Goal: Task Accomplishment & Management: Manage account settings

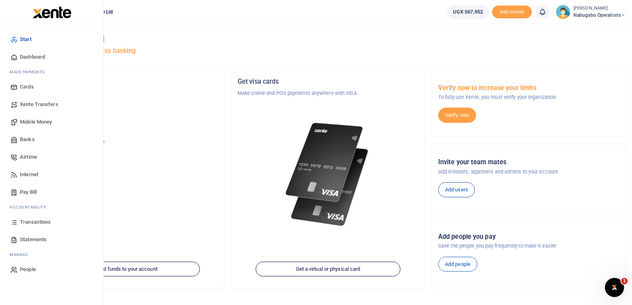
click at [24, 237] on span "Statements" at bounding box center [33, 240] width 27 height 8
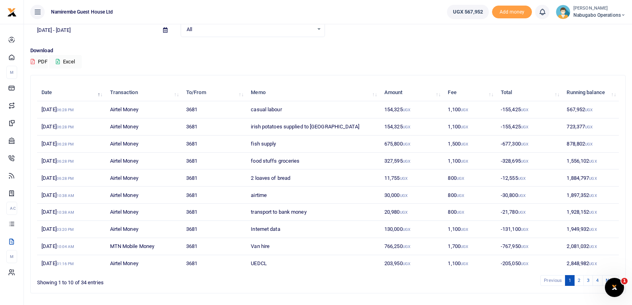
scroll to position [62, 0]
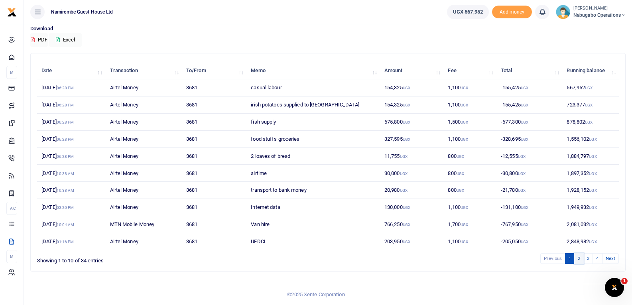
click at [580, 259] on link "2" at bounding box center [579, 258] width 10 height 11
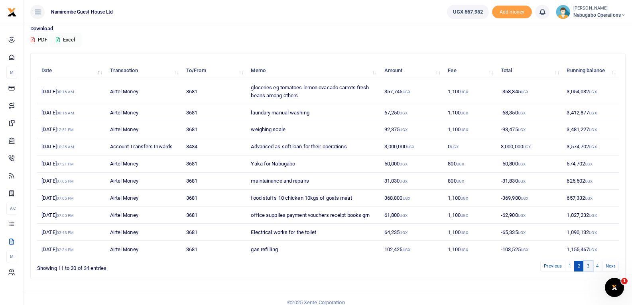
click at [589, 266] on link "3" at bounding box center [588, 266] width 10 height 11
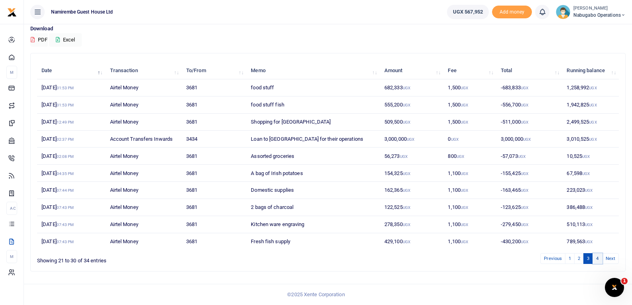
click at [599, 263] on link "4" at bounding box center [597, 258] width 10 height 11
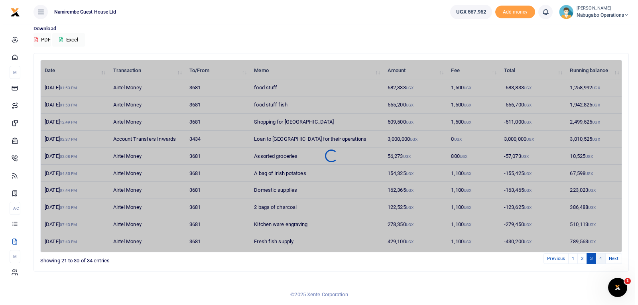
scroll to position [0, 0]
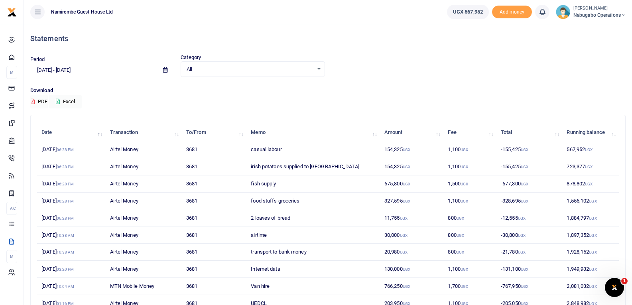
click at [41, 97] on button "PDF" at bounding box center [39, 102] width 18 height 14
